Goal: Check status

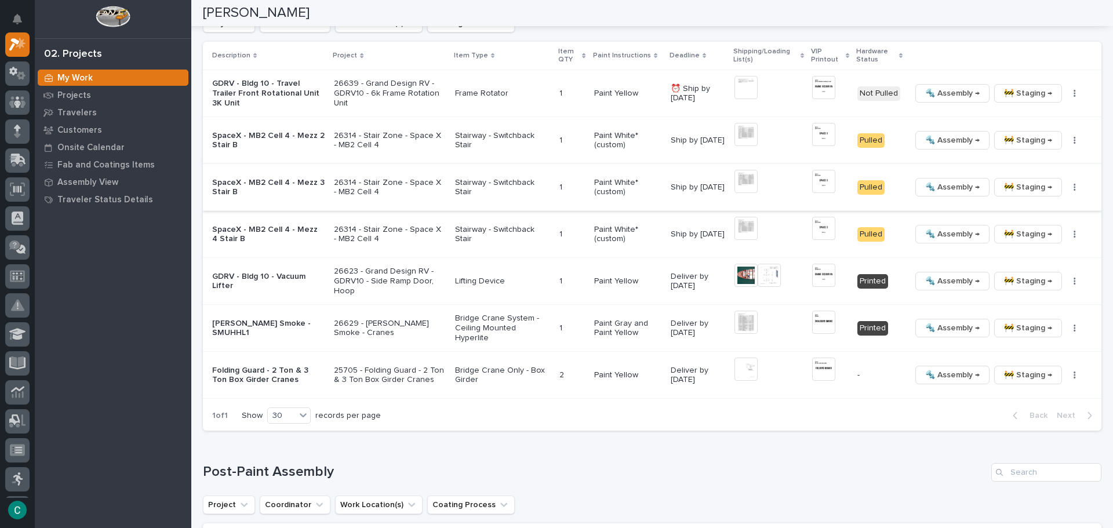
scroll to position [1275, 0]
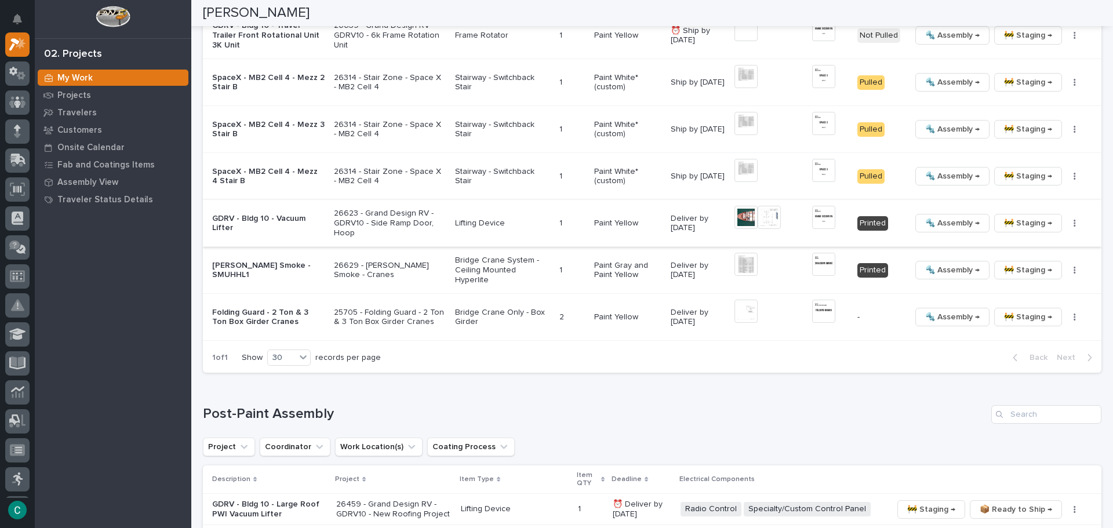
click at [813, 221] on img at bounding box center [823, 217] width 23 height 23
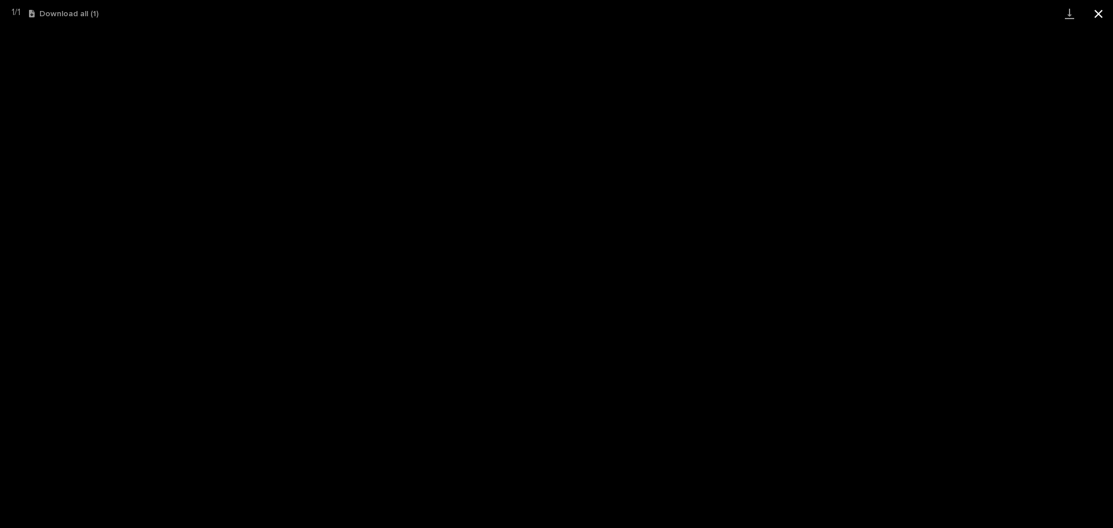
click at [1095, 16] on button "Close gallery" at bounding box center [1098, 13] width 29 height 27
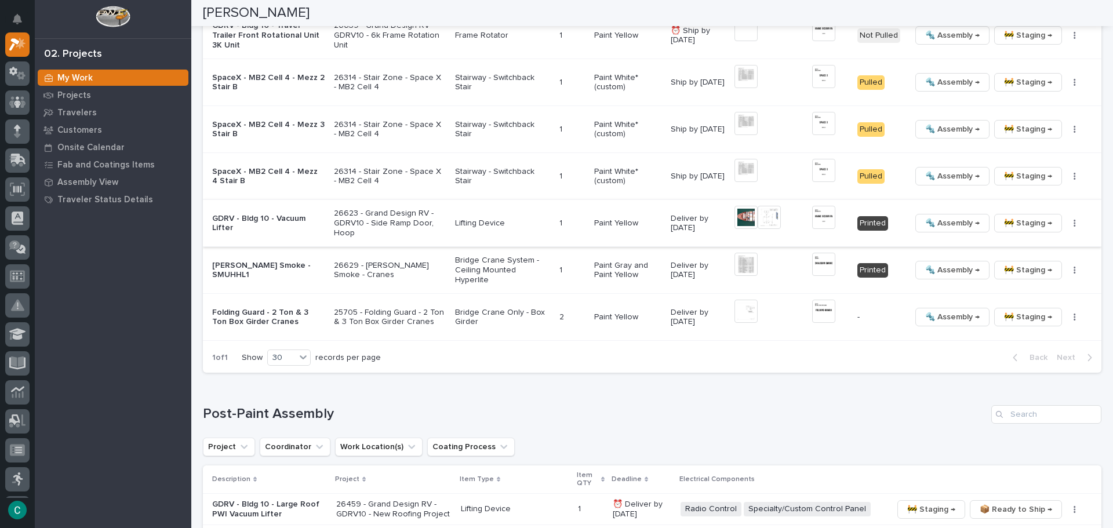
click at [955, 220] on span "🔩 Assembly →" at bounding box center [952, 223] width 54 height 14
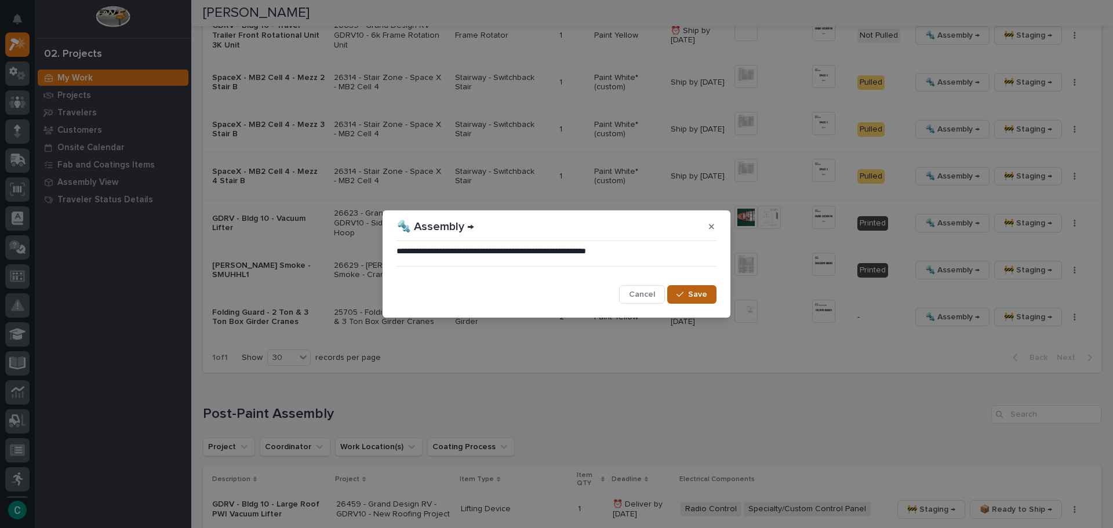
click at [709, 297] on button "Save" at bounding box center [691, 294] width 49 height 19
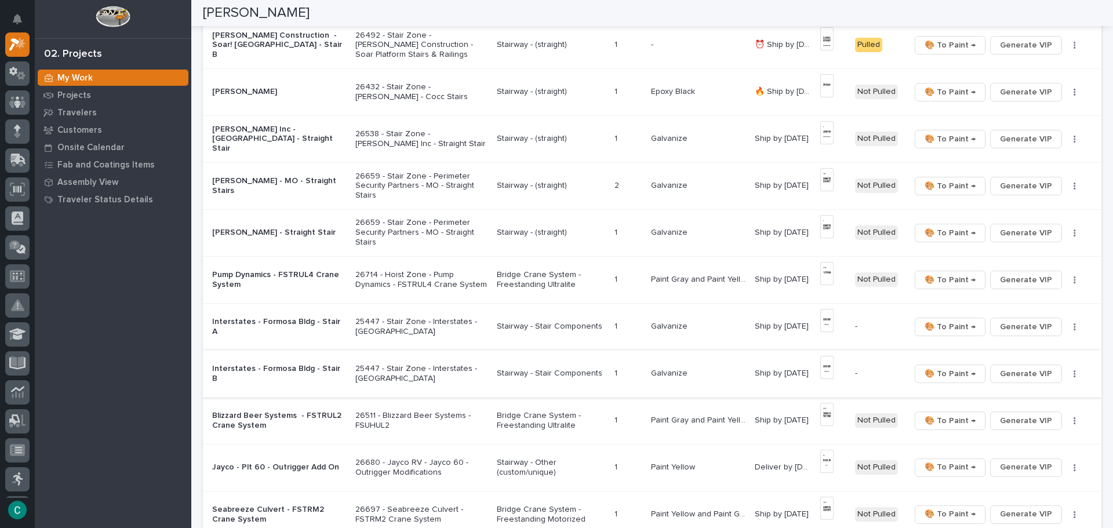
scroll to position [174, 0]
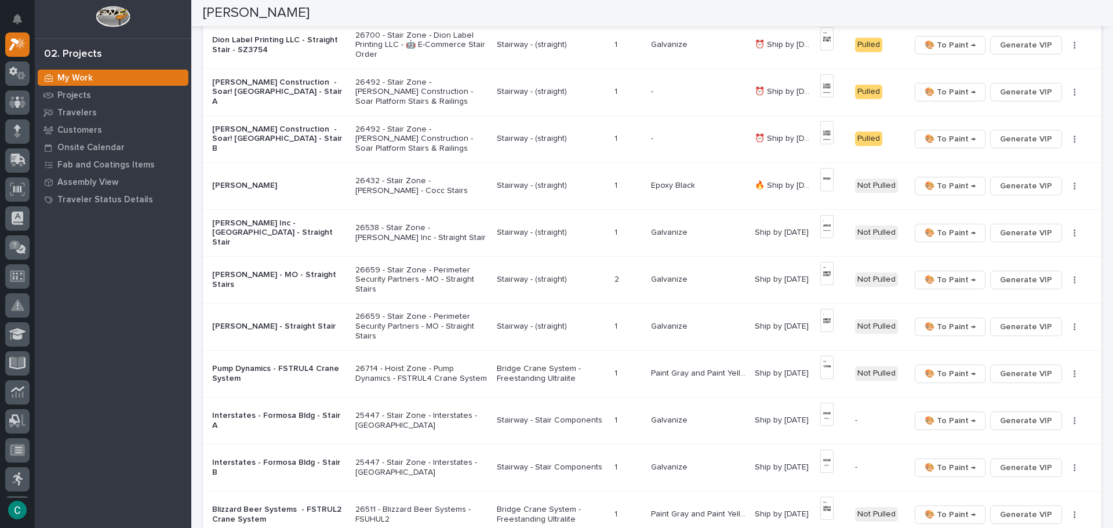
click at [521, 92] on p "Stairway - (straight)" at bounding box center [551, 92] width 108 height 10
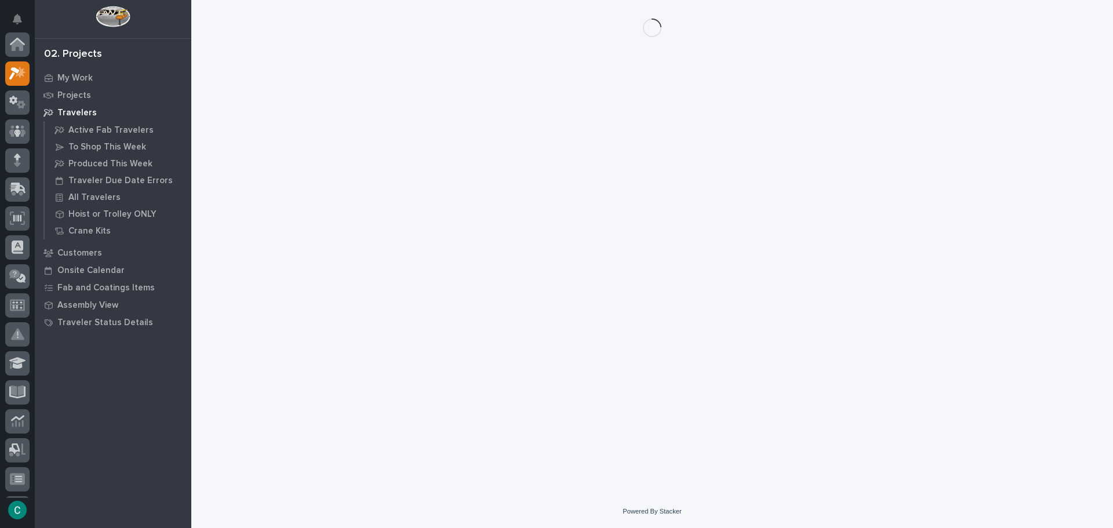
scroll to position [29, 0]
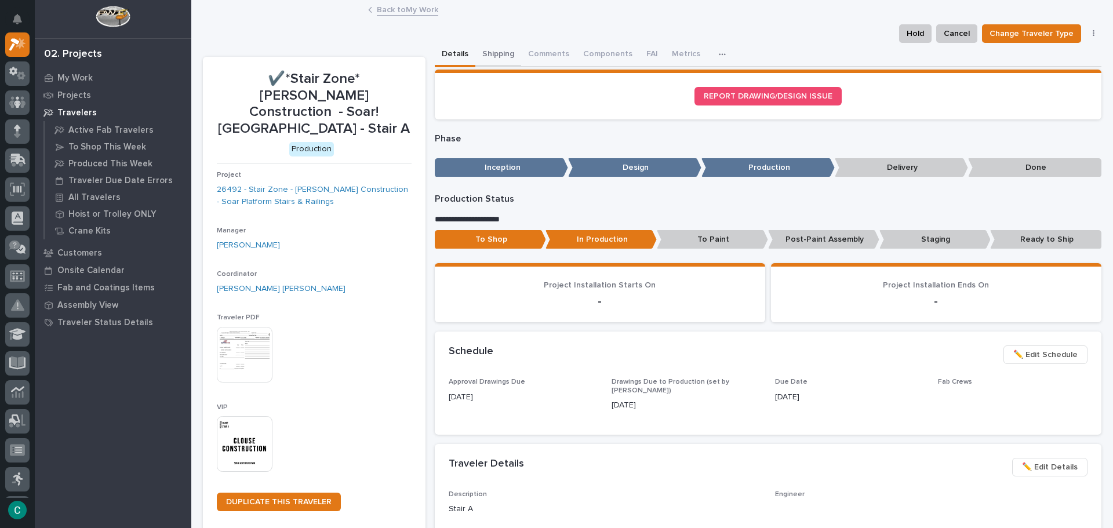
click at [479, 54] on button "Shipping" at bounding box center [498, 55] width 46 height 24
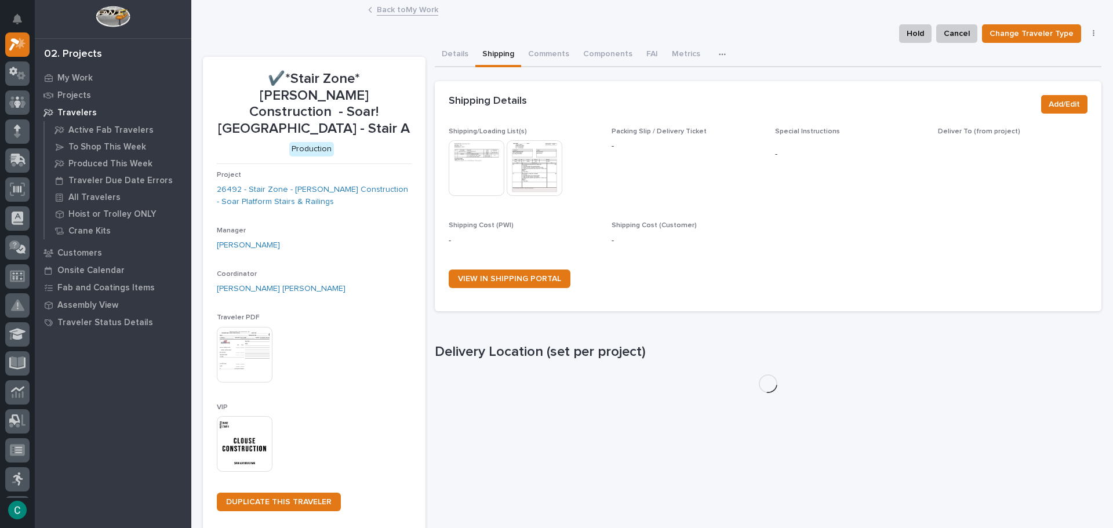
click at [461, 180] on img at bounding box center [477, 168] width 56 height 56
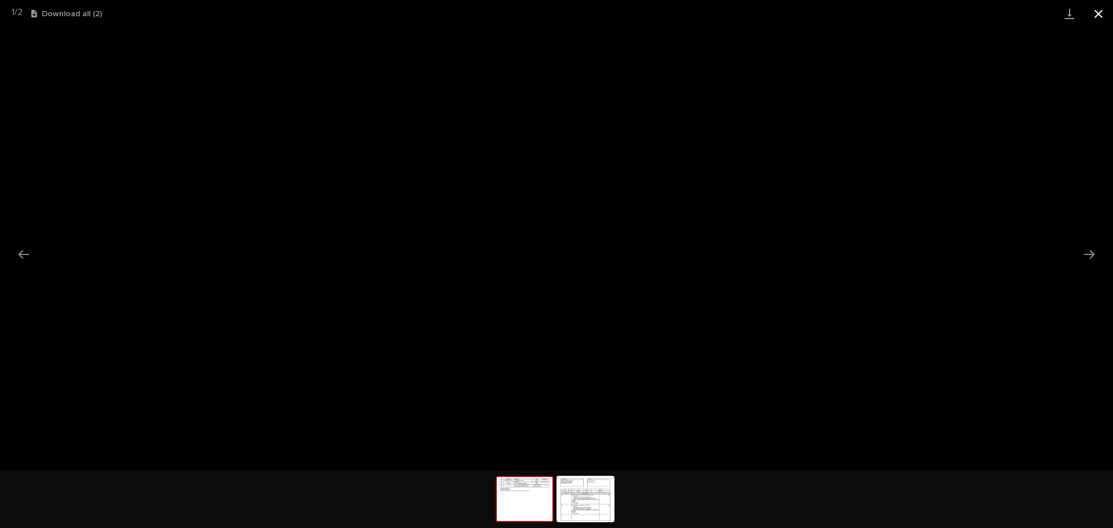
click at [1096, 8] on button "Close gallery" at bounding box center [1098, 13] width 29 height 27
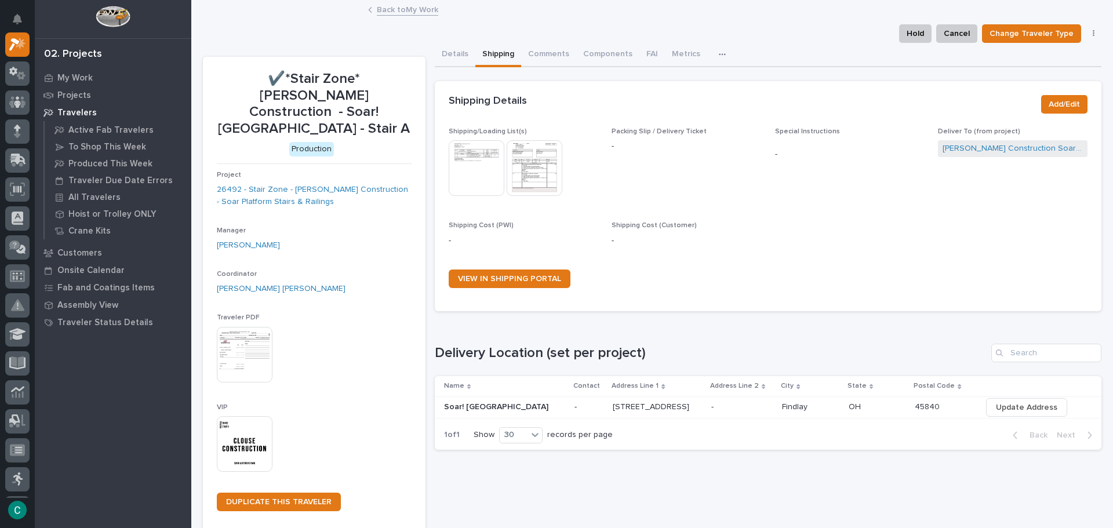
click at [411, 11] on link "Back to My Work" at bounding box center [407, 8] width 61 height 13
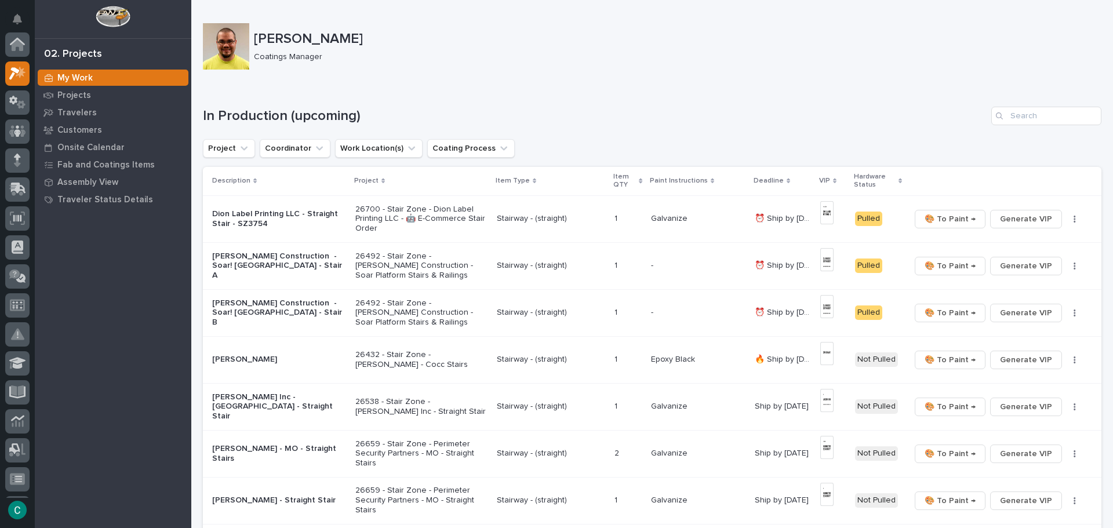
scroll to position [29, 0]
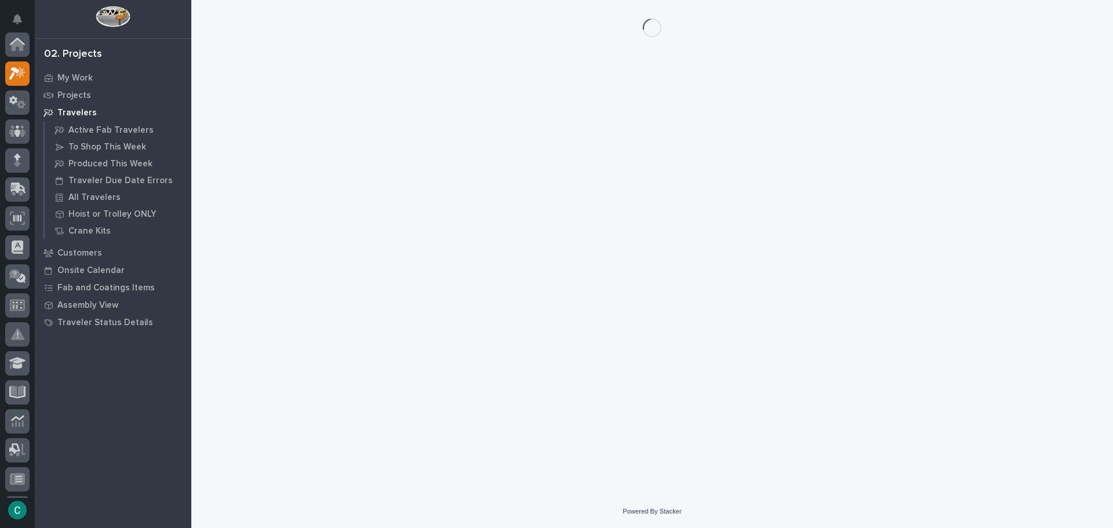
scroll to position [29, 0]
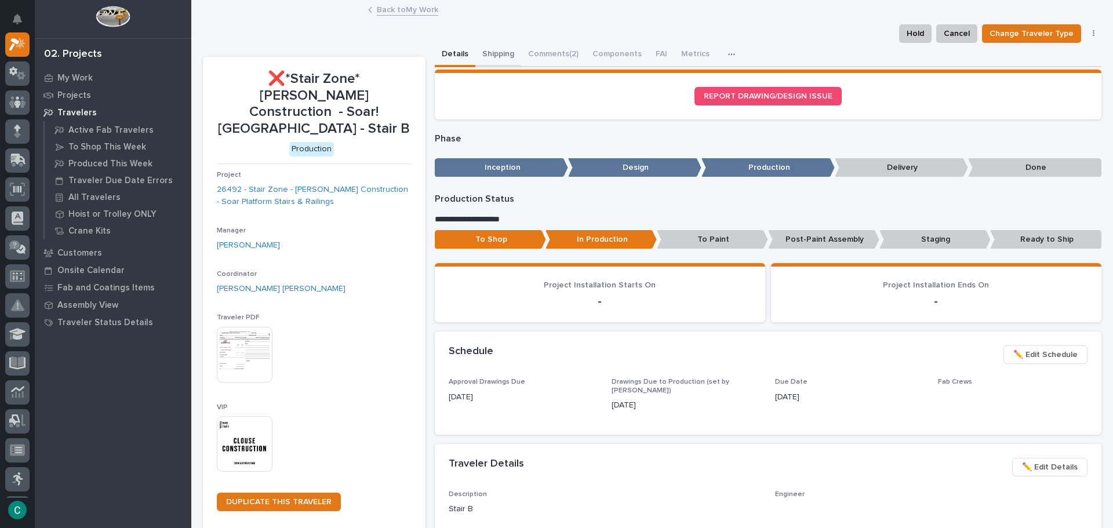
click at [498, 55] on button "Shipping" at bounding box center [498, 55] width 46 height 24
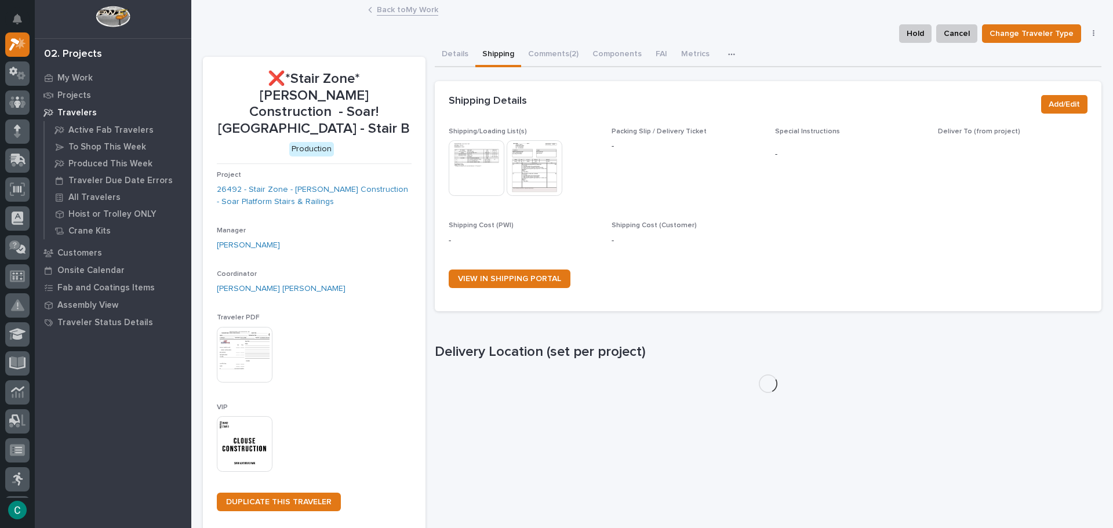
click at [480, 165] on img at bounding box center [477, 168] width 56 height 56
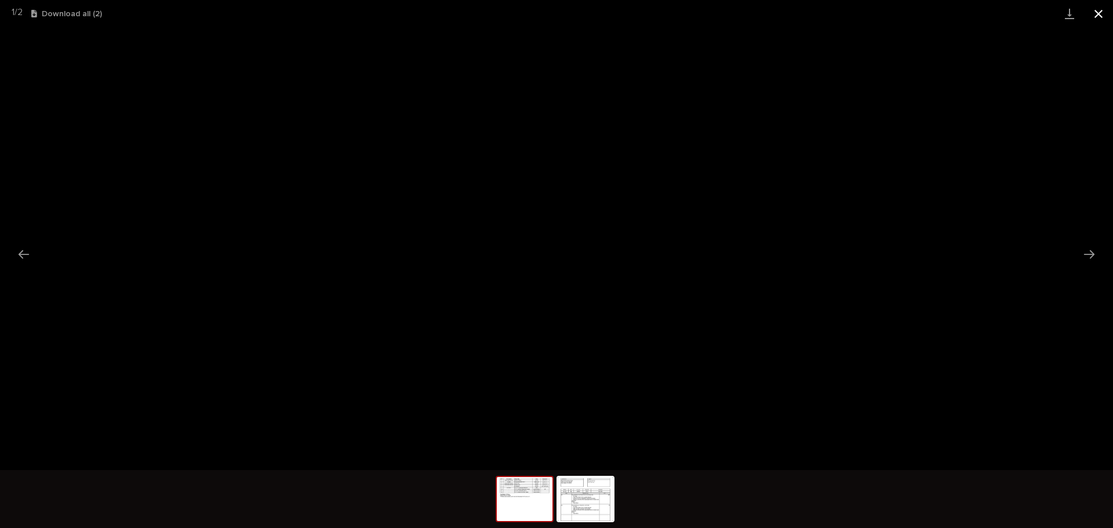
click at [1097, 20] on button "Close gallery" at bounding box center [1098, 13] width 29 height 27
